Goal: Transaction & Acquisition: Obtain resource

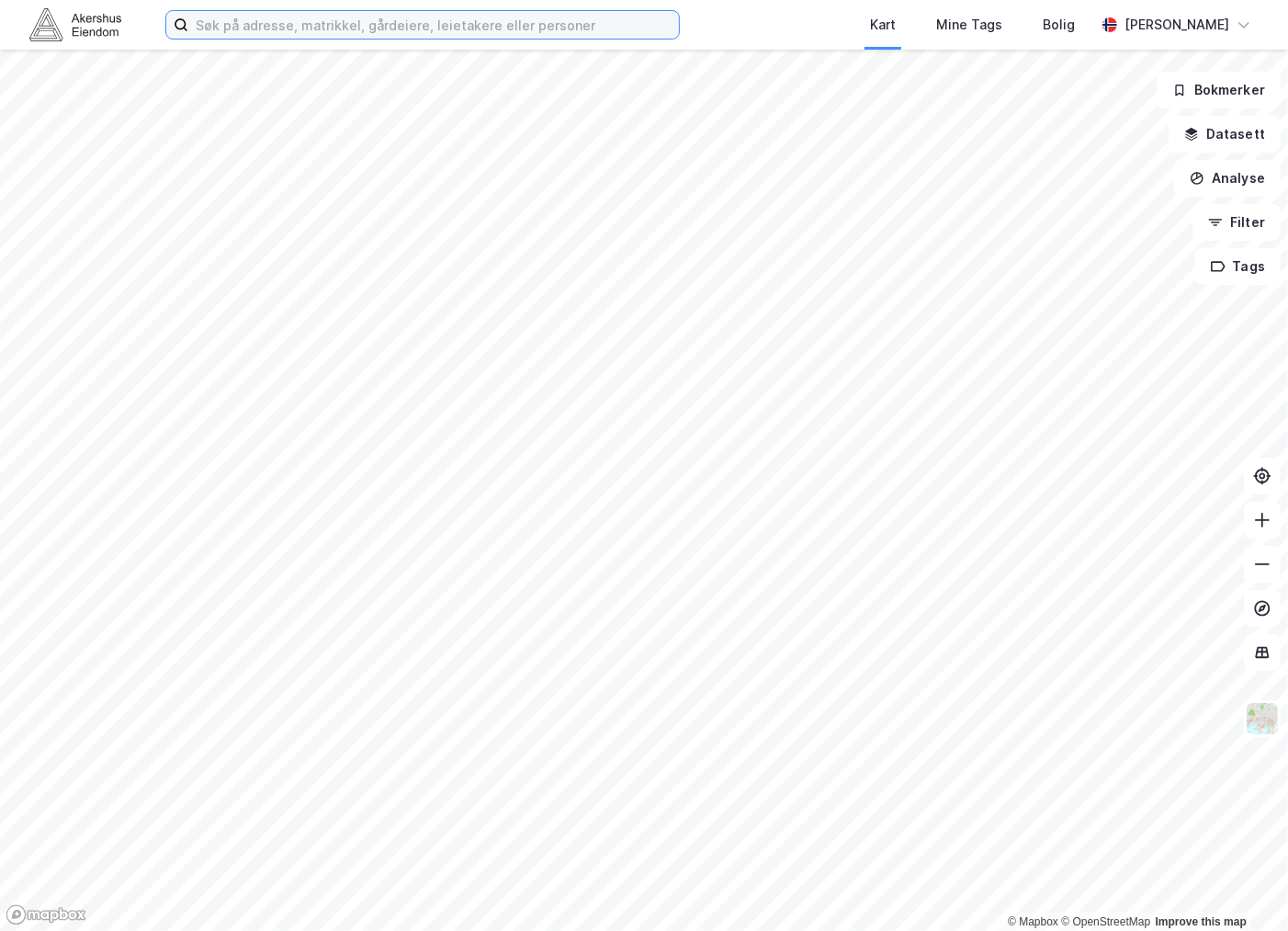
click at [222, 24] on input at bounding box center [433, 24] width 490 height 28
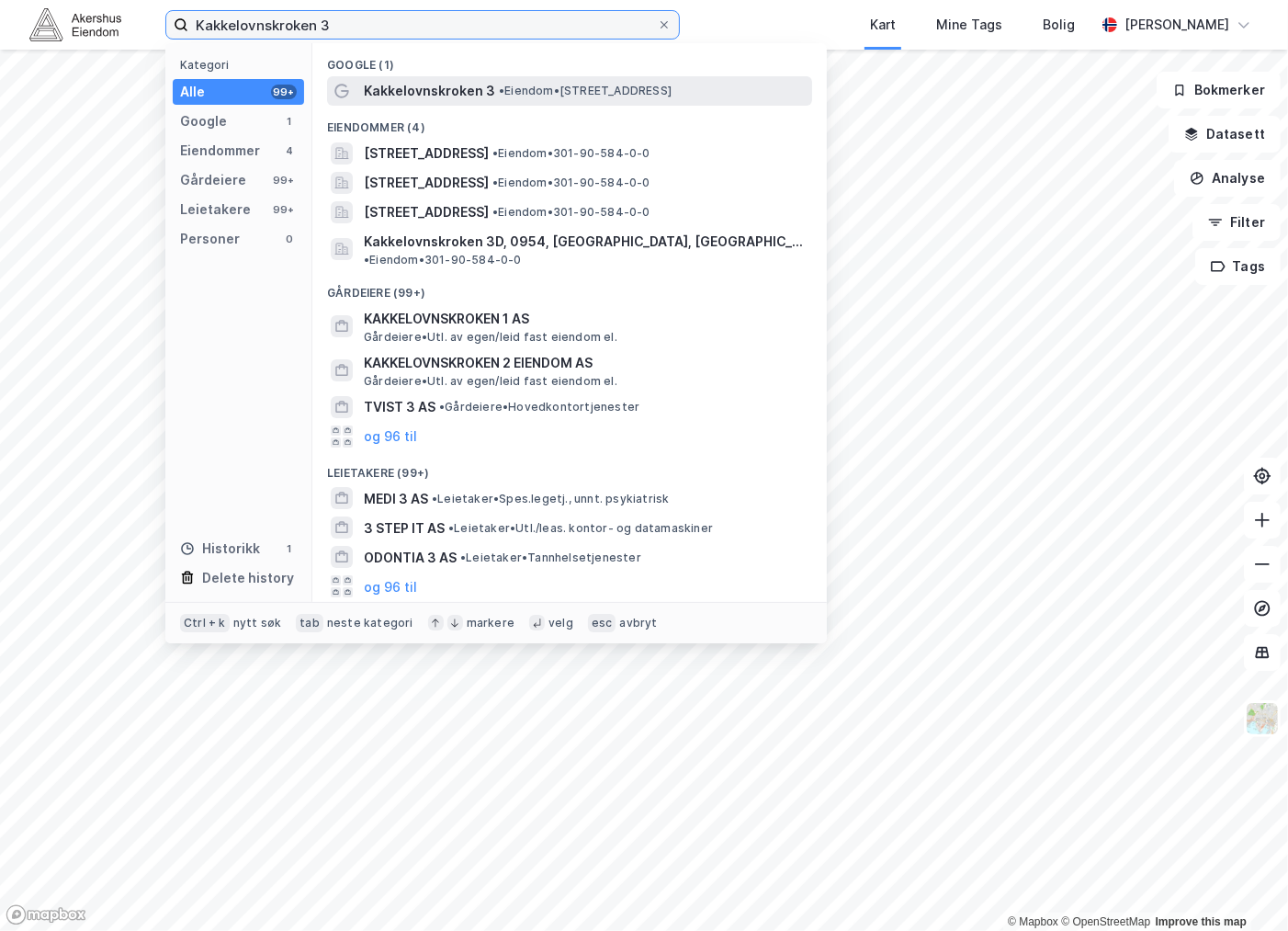
type input "Kakkelovnskroken 3"
click at [446, 87] on span "Kakkelovnskroken 3" at bounding box center [429, 90] width 131 height 22
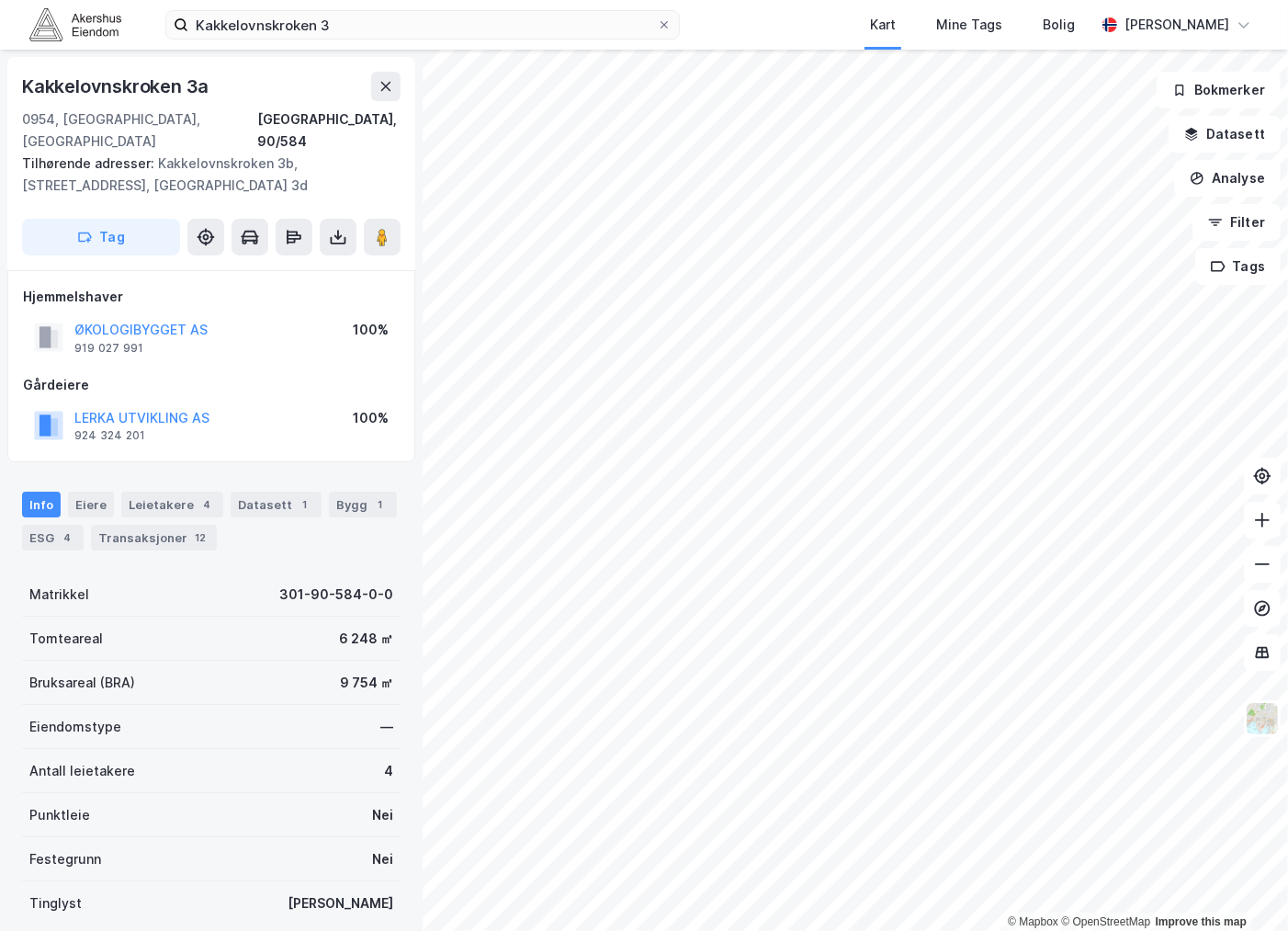
scroll to position [102, 0]
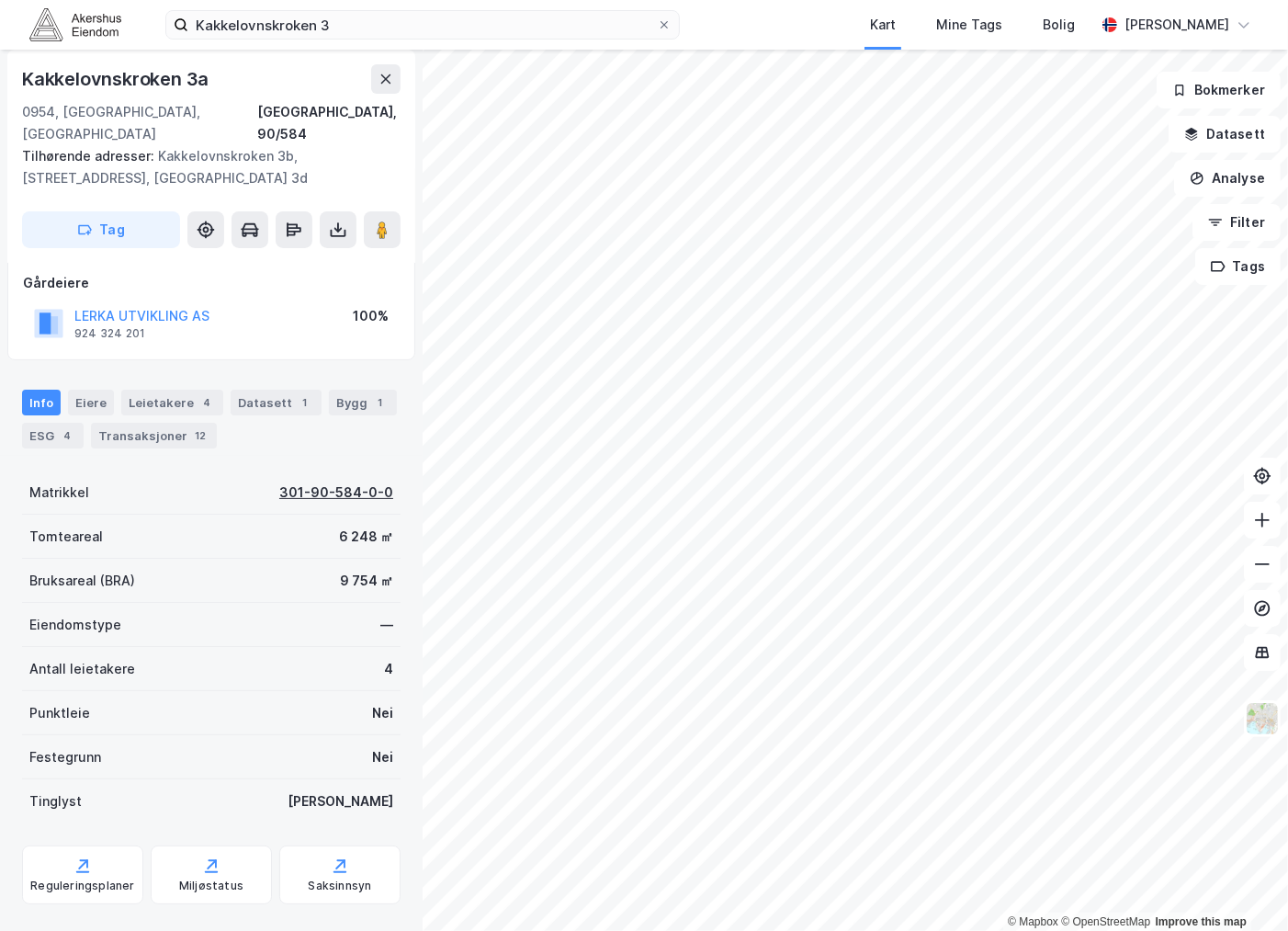
click at [304, 482] on div "301-90-584-0-0" at bounding box center [336, 492] width 114 height 22
click at [334, 221] on icon at bounding box center [338, 229] width 18 height 18
click at [280, 259] on div "Last ned grunnbok" at bounding box center [247, 266] width 107 height 14
click at [268, 281] on div "Last ned matrikkelrapport" at bounding box center [259, 296] width 196 height 30
